Goal: Navigation & Orientation: Find specific page/section

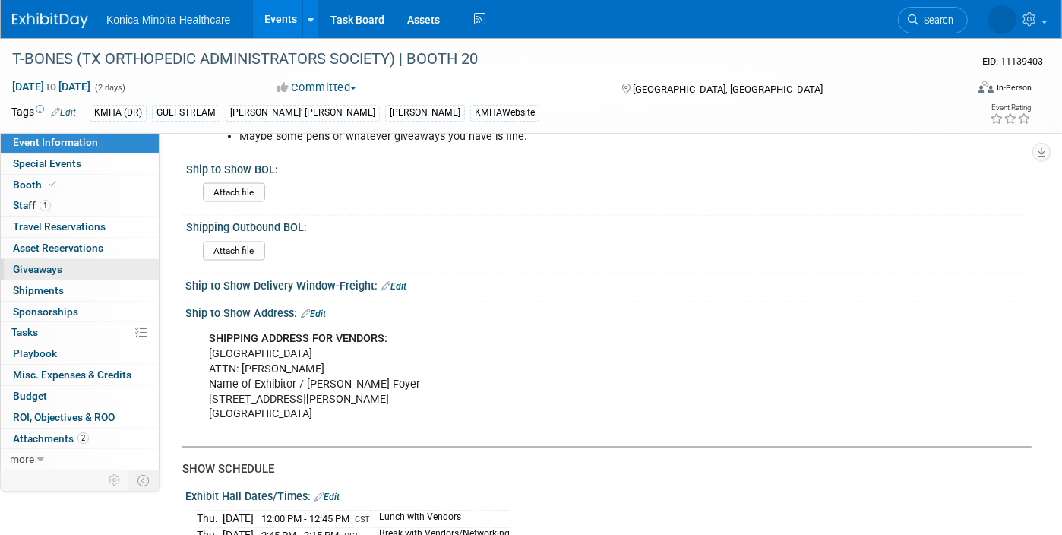
click at [56, 267] on span "Giveaways 0" at bounding box center [37, 269] width 49 height 12
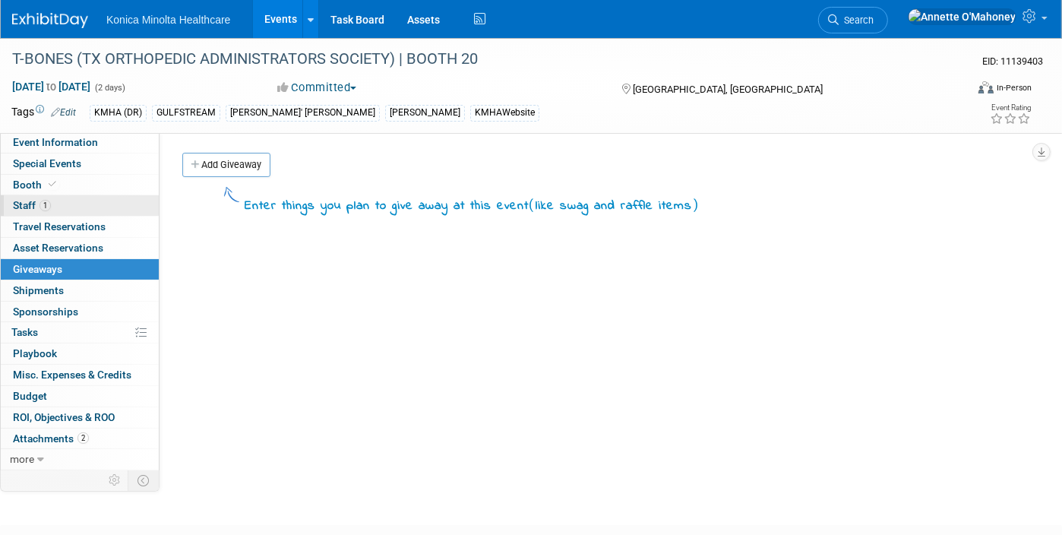
click at [44, 201] on span "1" at bounding box center [44, 205] width 11 height 11
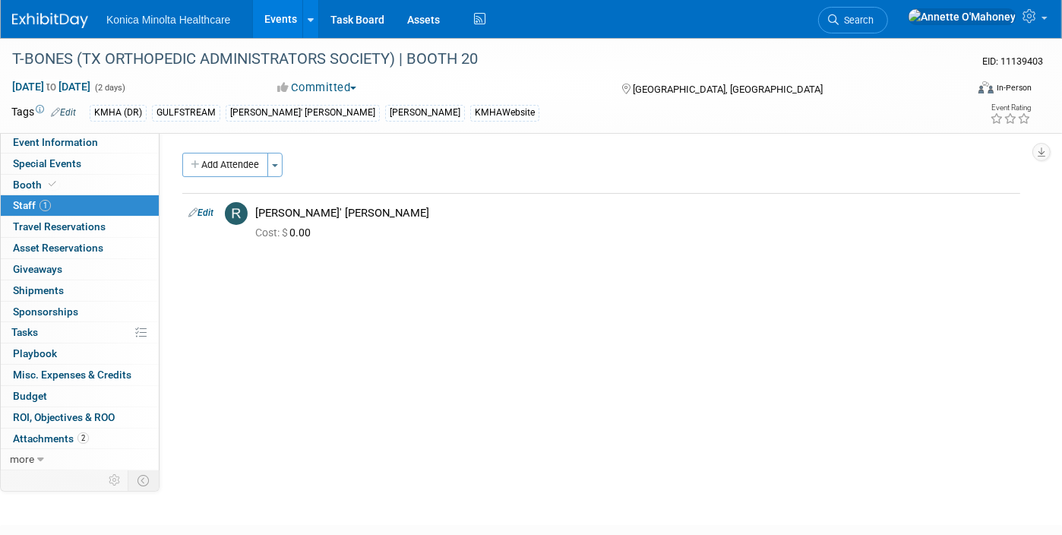
click at [292, 16] on link "Events" at bounding box center [280, 19] width 55 height 38
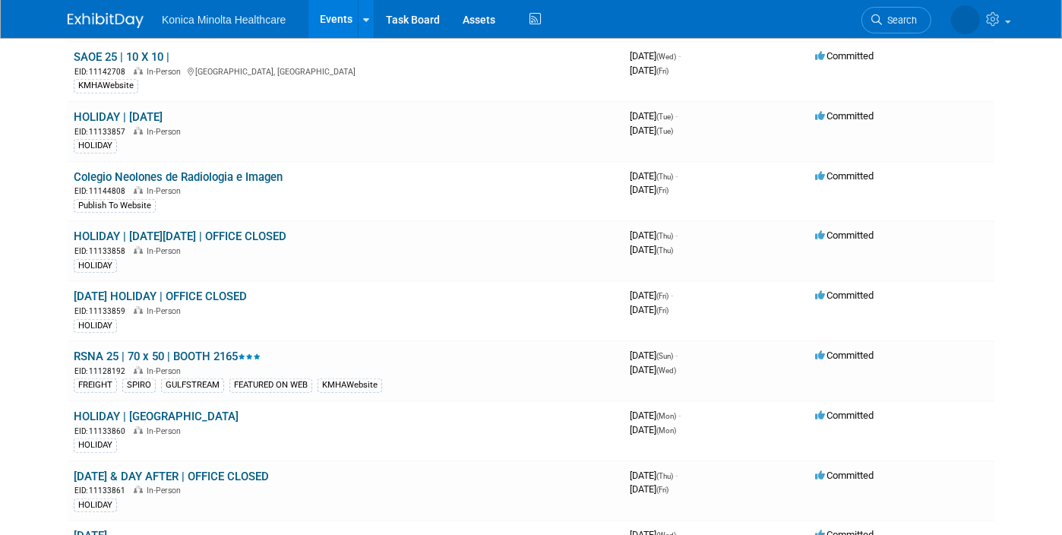
scroll to position [665, 0]
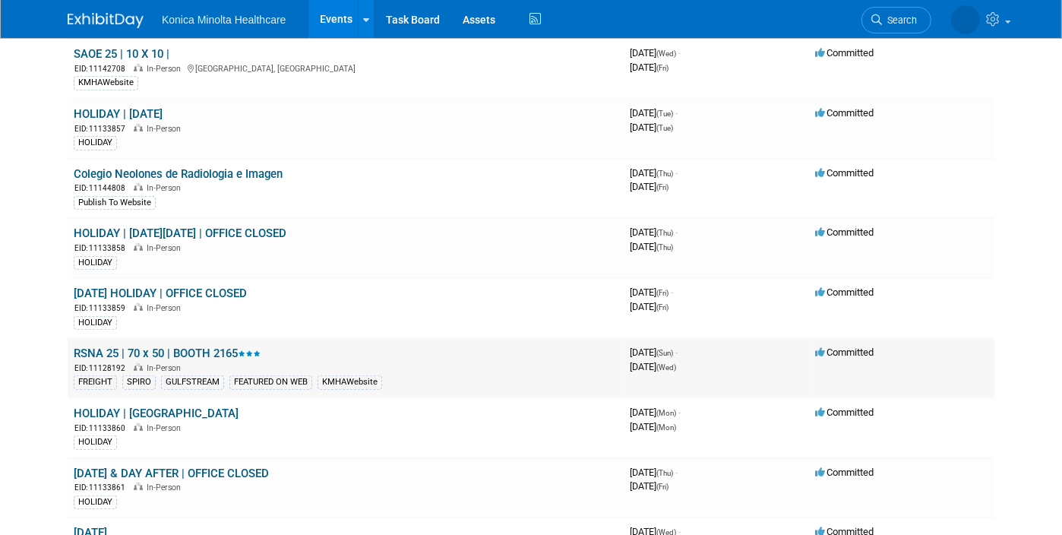
click at [223, 346] on link "RSNA 25 | 70 x 50 | BOOTH 2165" at bounding box center [167, 353] width 187 height 14
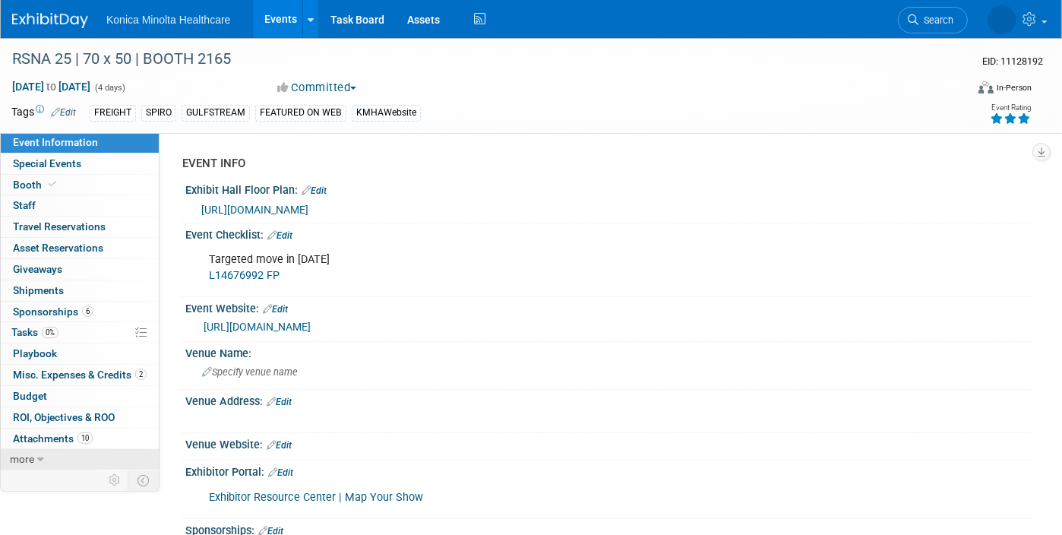
click at [38, 454] on icon at bounding box center [40, 459] width 7 height 11
